Goal: Information Seeking & Learning: Learn about a topic

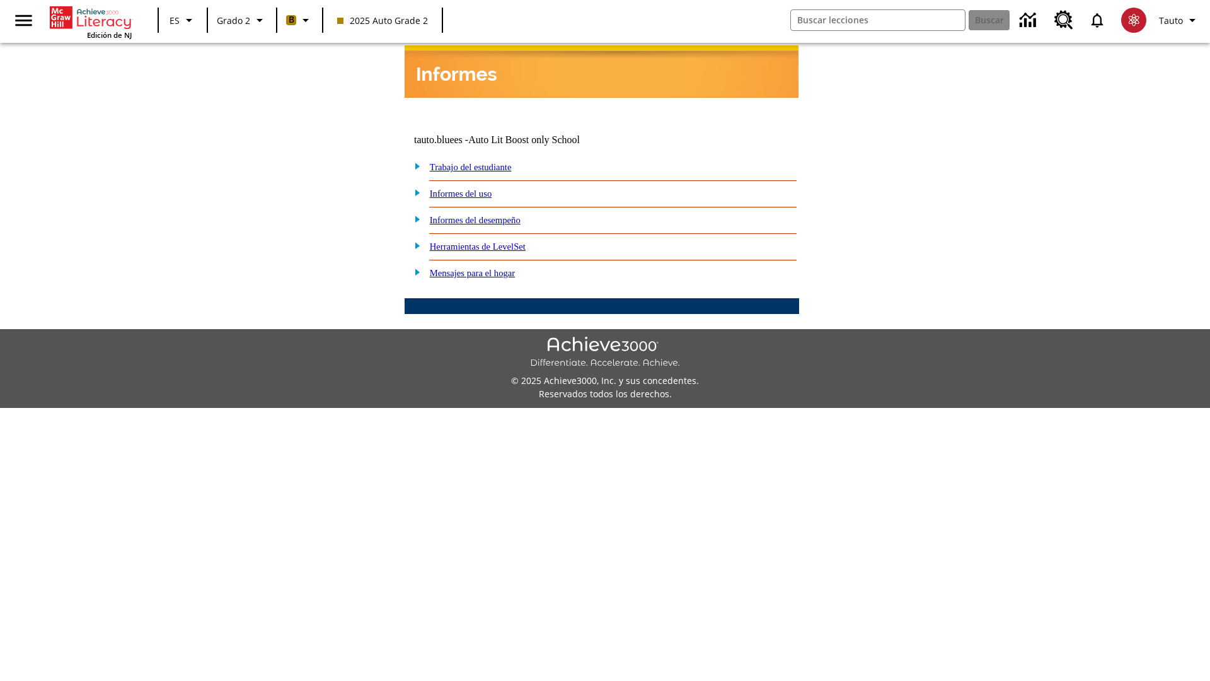
click at [492, 215] on link "Informes del desempeño" at bounding box center [475, 220] width 91 height 10
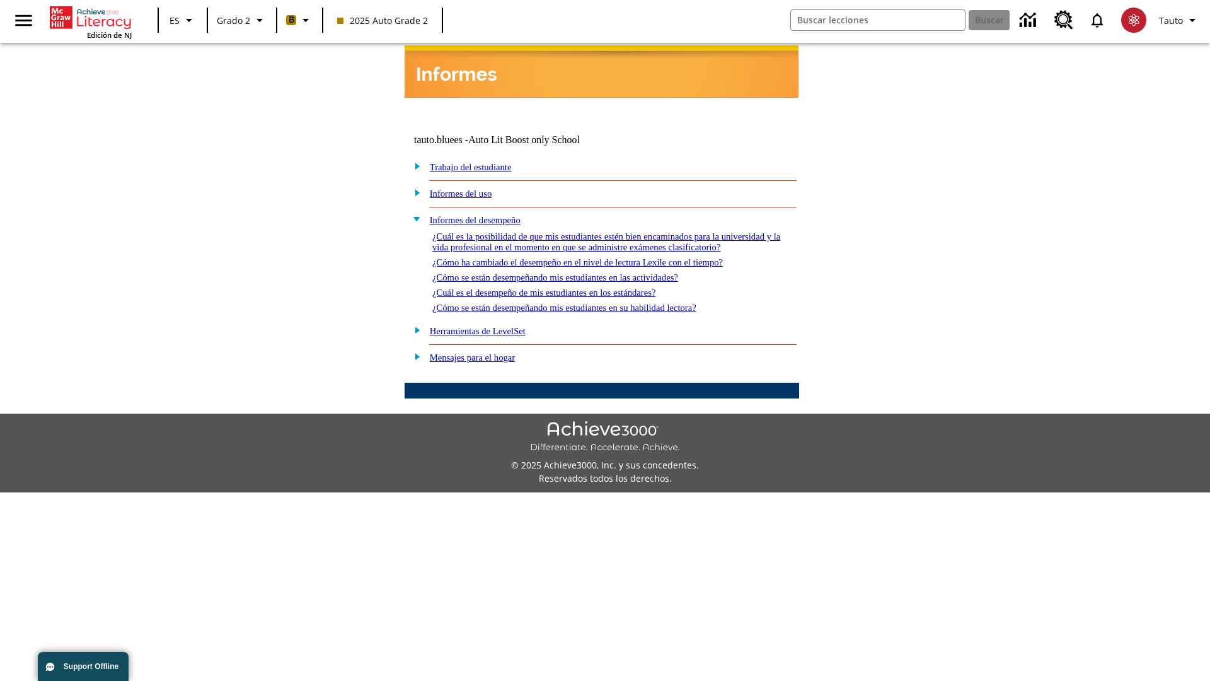
click at [598, 258] on link "¿Cómo ha cambiado el desempeño en el nivel de lectura Lexile con el tiempo?" at bounding box center [577, 262] width 291 height 10
